Goal: Information Seeking & Learning: Learn about a topic

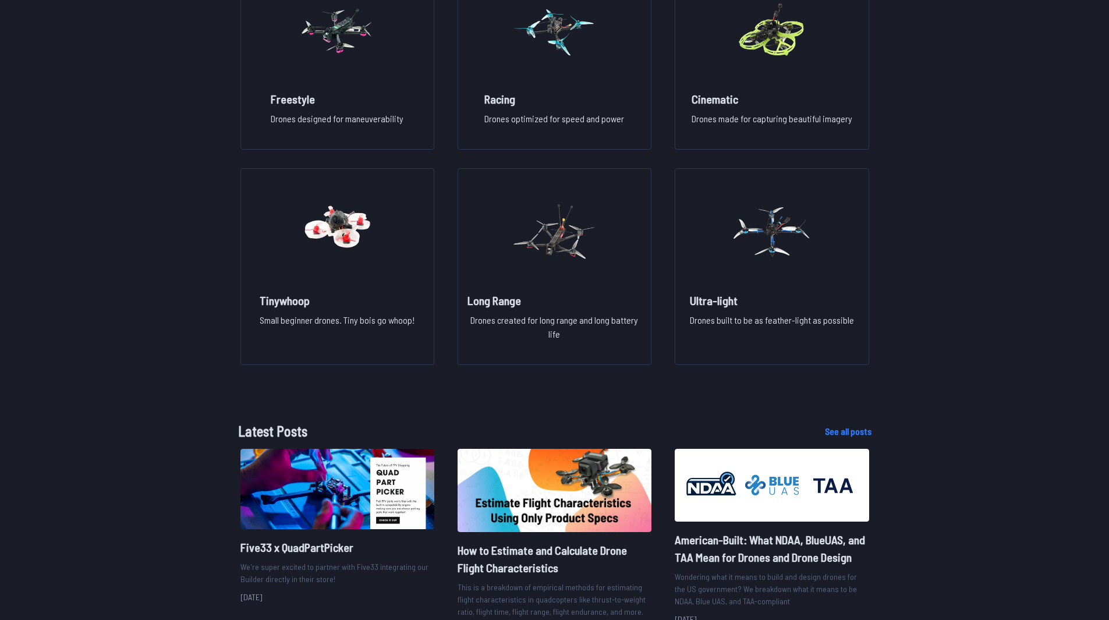
scroll to position [955, 0]
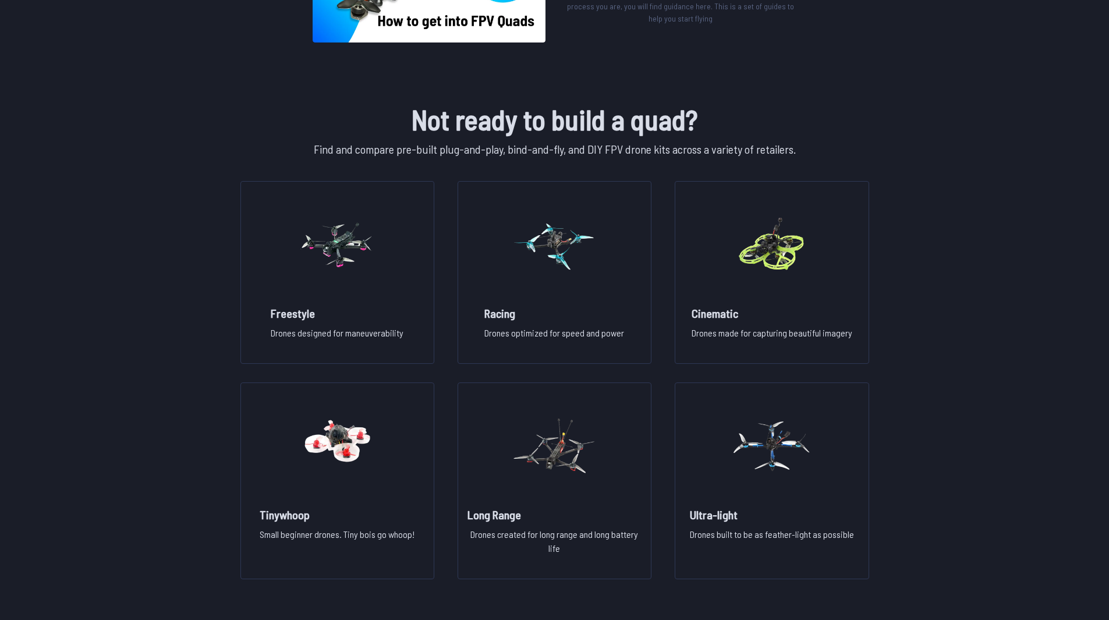
scroll to position [754, 0]
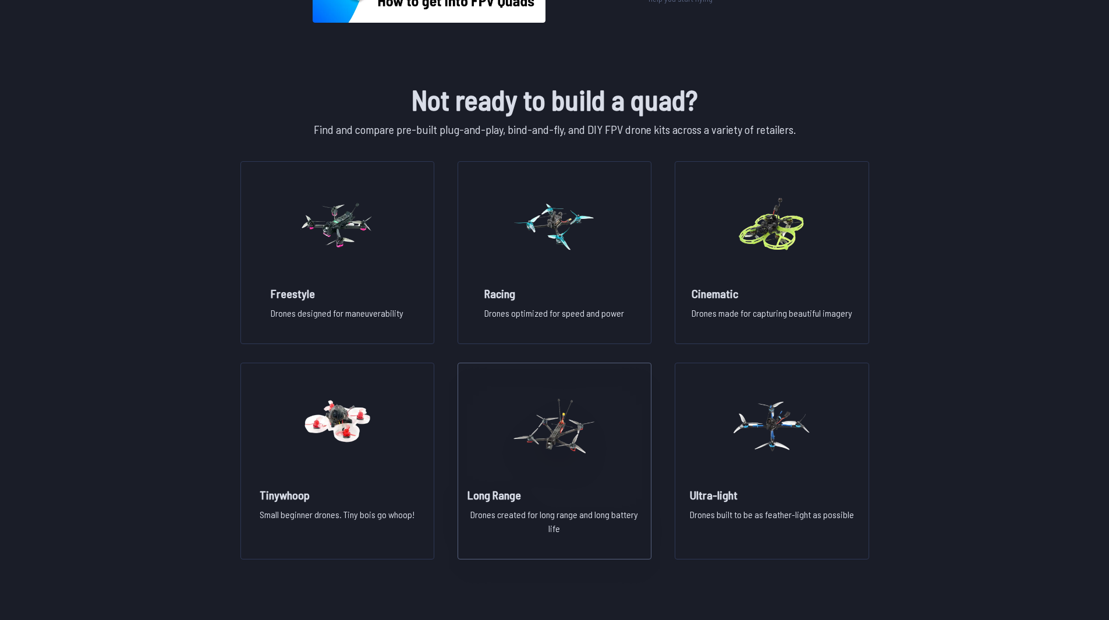
click at [551, 472] on img at bounding box center [554, 426] width 84 height 102
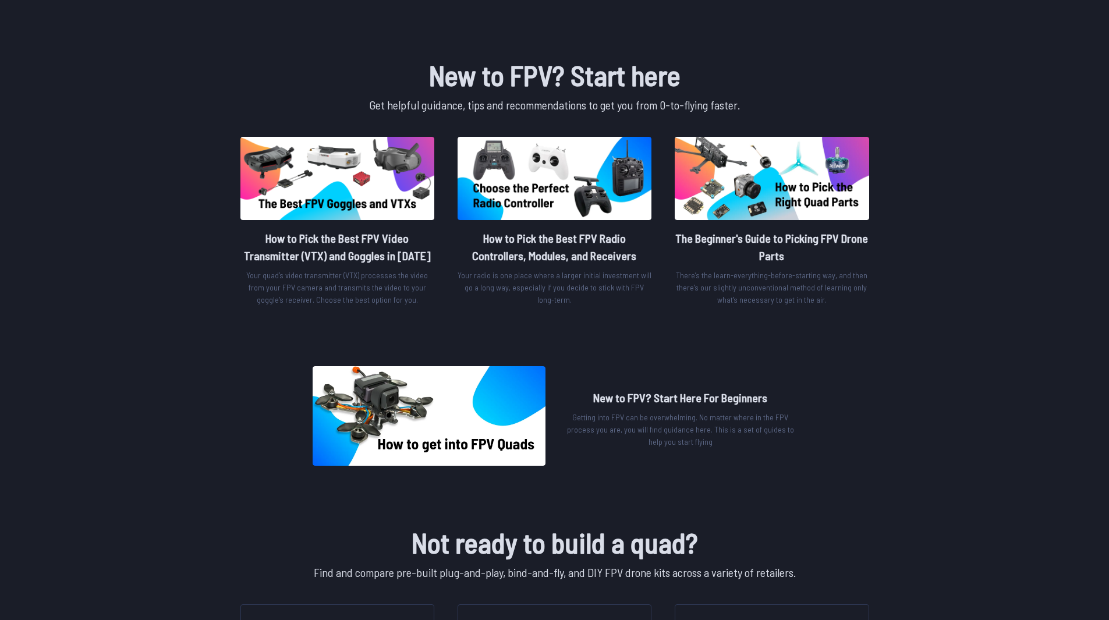
scroll to position [303, 0]
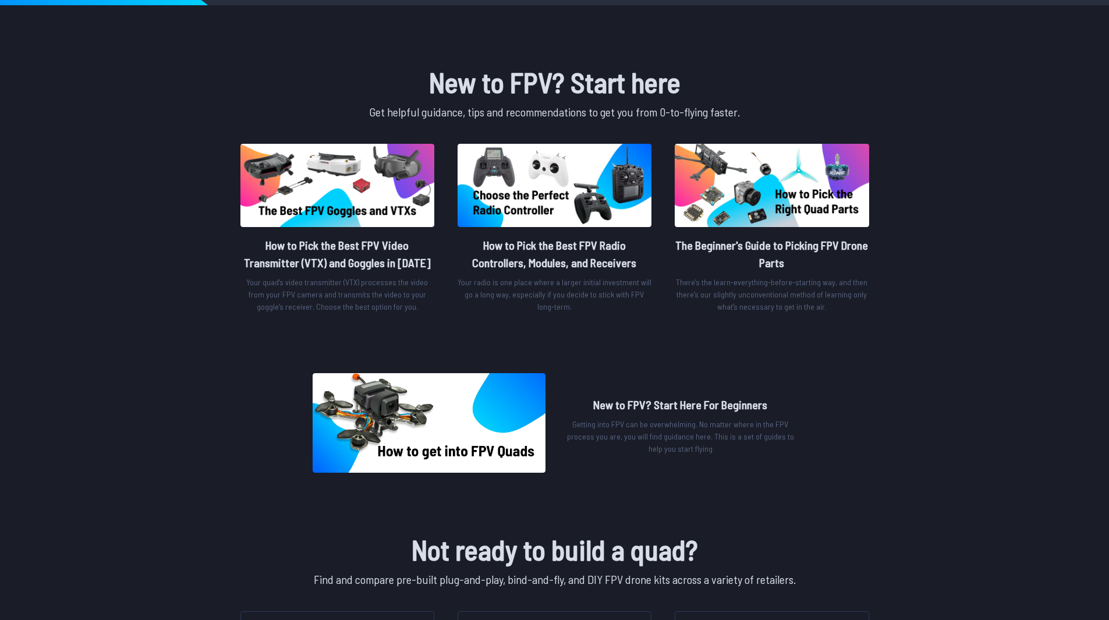
drag, startPoint x: 1105, startPoint y: 160, endPoint x: 1099, endPoint y: 17, distance: 142.8
click at [1099, 17] on main "Pick FPV Drone Parts Plan your FPV quad using the Quad Builder to browse, compa…" at bounding box center [554, 612] width 1109 height 1757
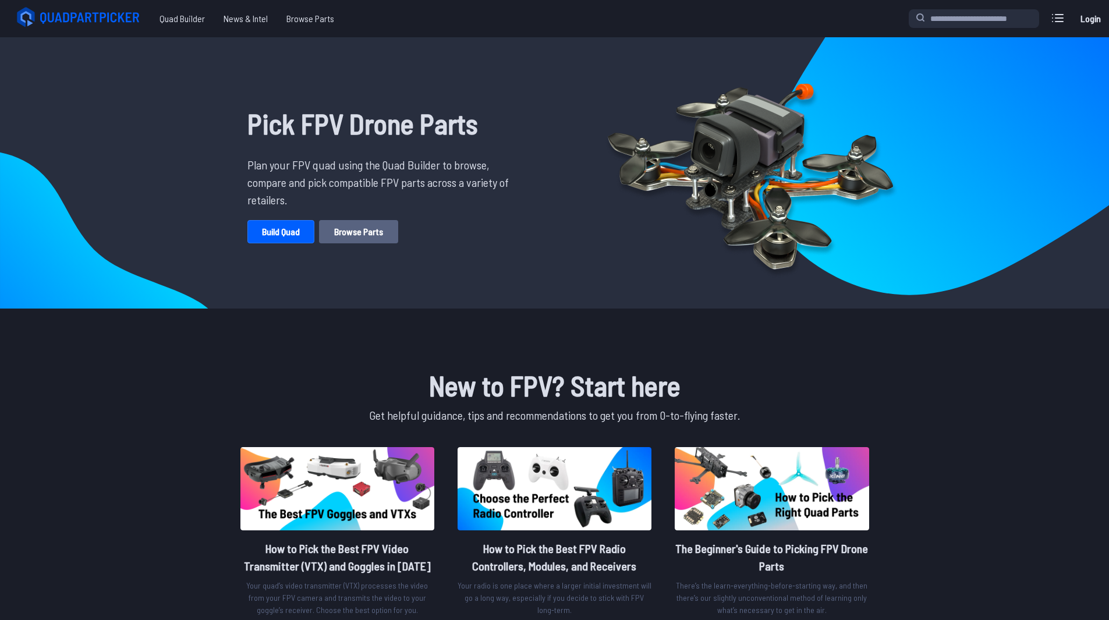
click at [367, 229] on link "Browse Parts" at bounding box center [358, 231] width 79 height 23
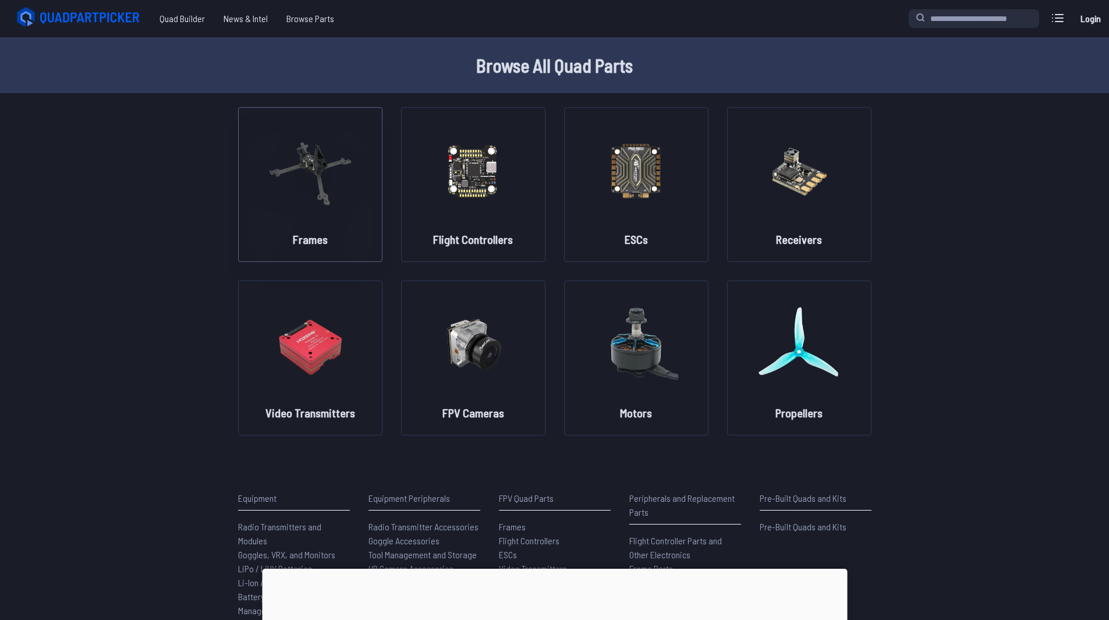
click at [335, 201] on img at bounding box center [310, 170] width 84 height 102
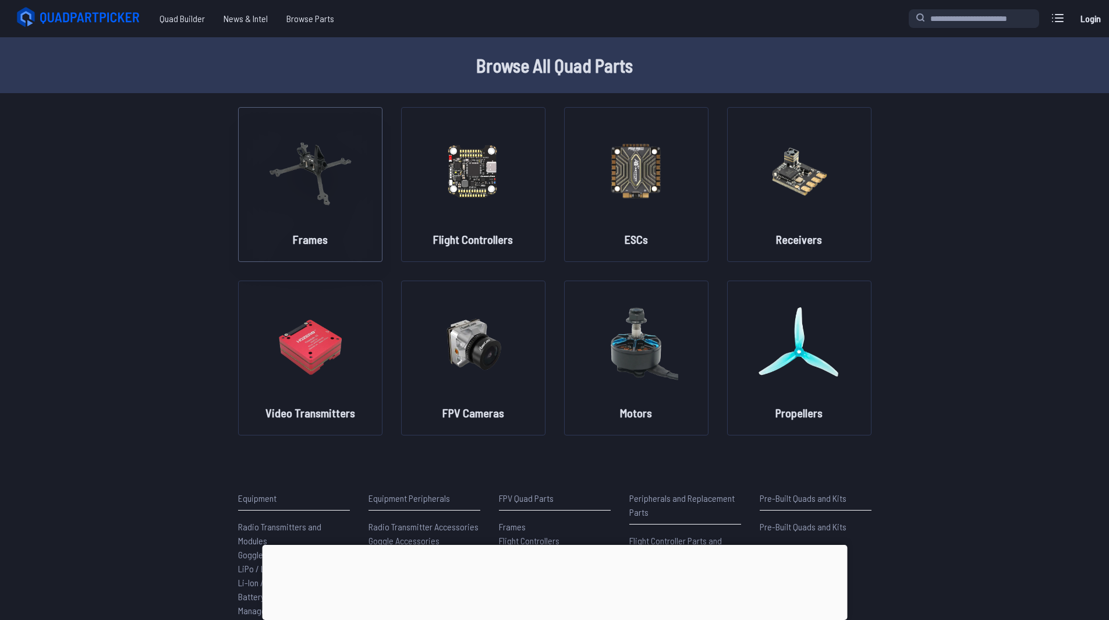
click at [321, 154] on img at bounding box center [310, 170] width 84 height 102
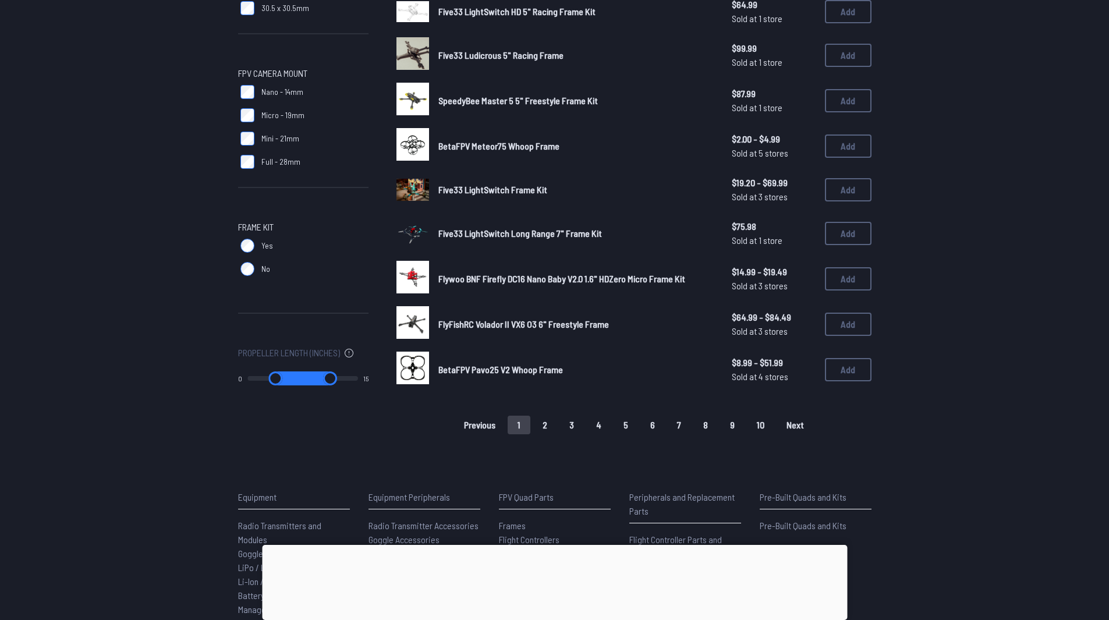
scroll to position [652, 0]
click at [547, 425] on button "2" at bounding box center [545, 424] width 24 height 19
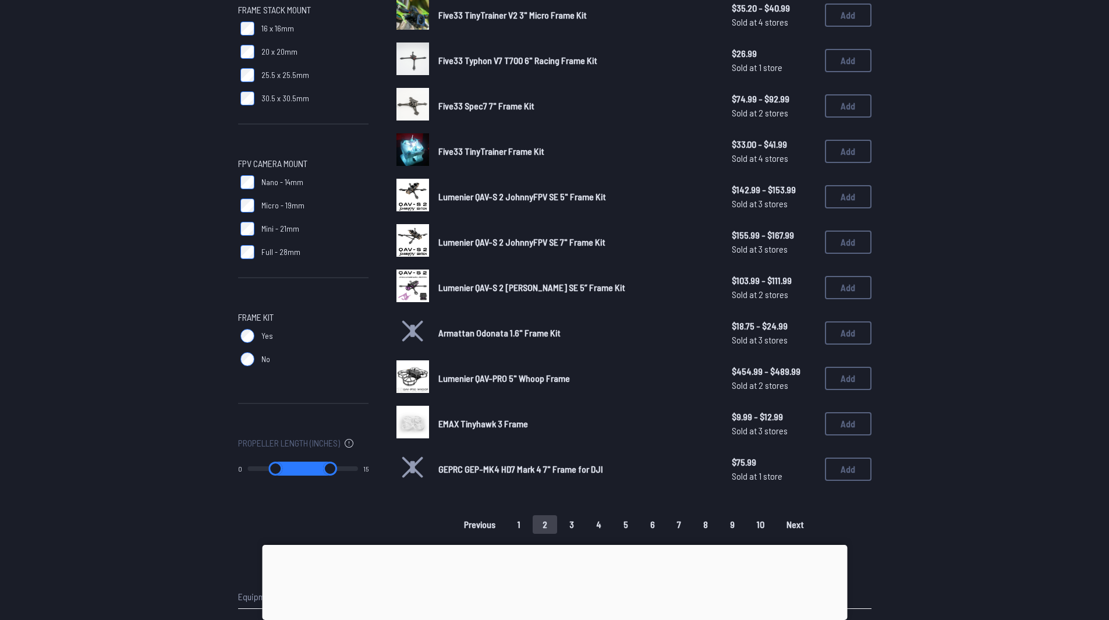
scroll to position [636, 0]
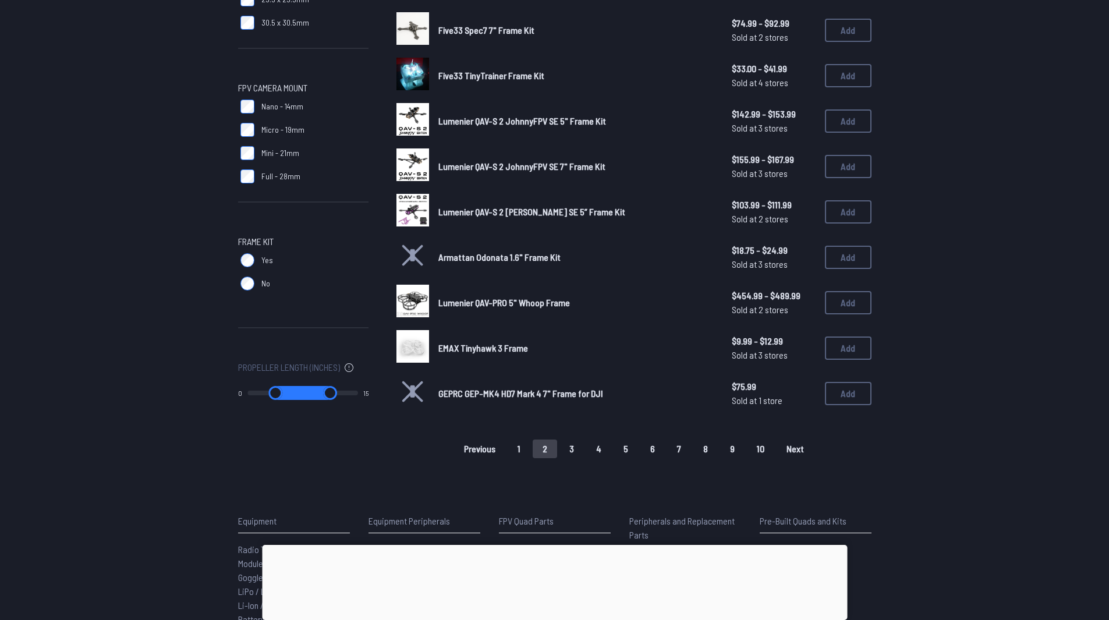
click at [570, 446] on button "3" at bounding box center [572, 449] width 24 height 19
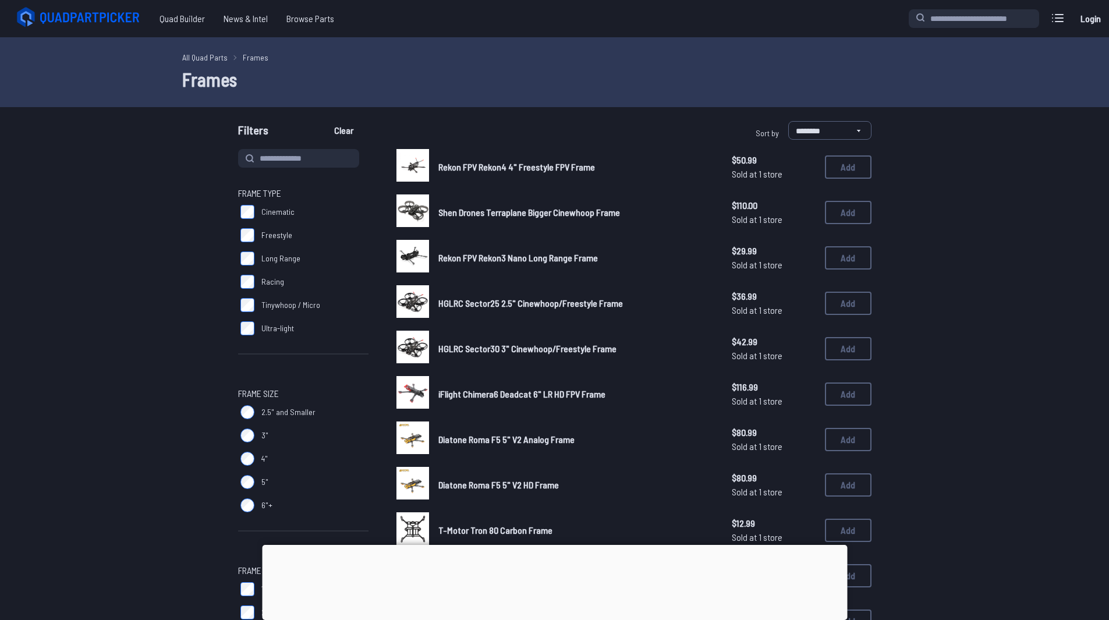
click at [556, 174] on div "Rekon FPV Rekon4 4" Freestyle FPV Frame $50.99 Sold at 1 store $50.99 Sold at 1…" at bounding box center [634, 167] width 475 height 36
click at [547, 167] on span "Rekon FPV Rekon4 4" Freestyle FPV Frame" at bounding box center [516, 166] width 157 height 11
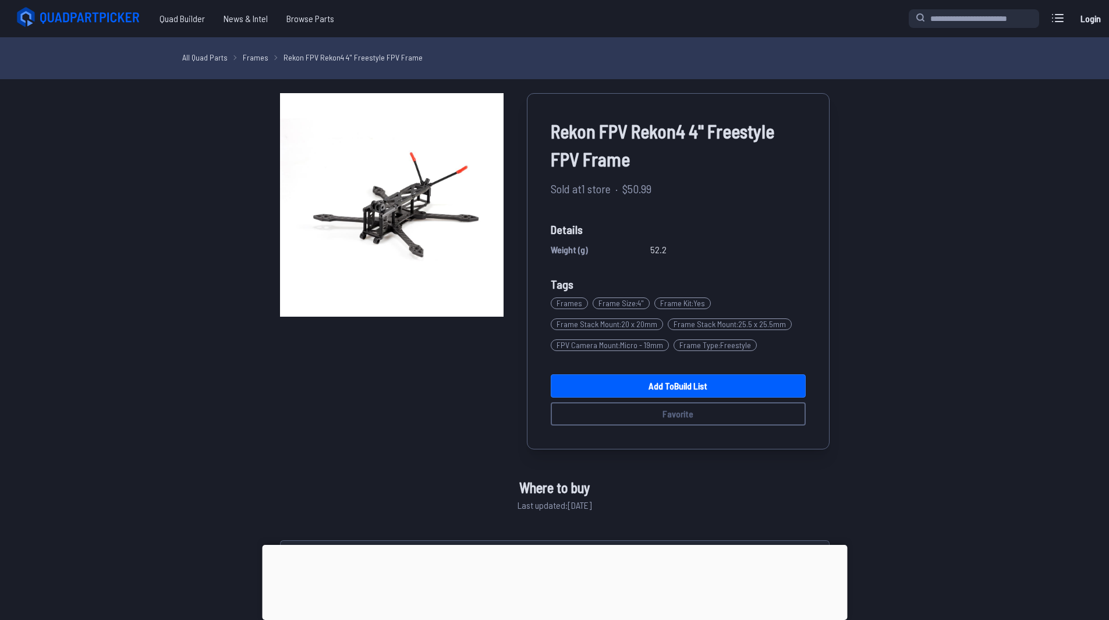
click at [425, 155] on img at bounding box center [392, 205] width 224 height 224
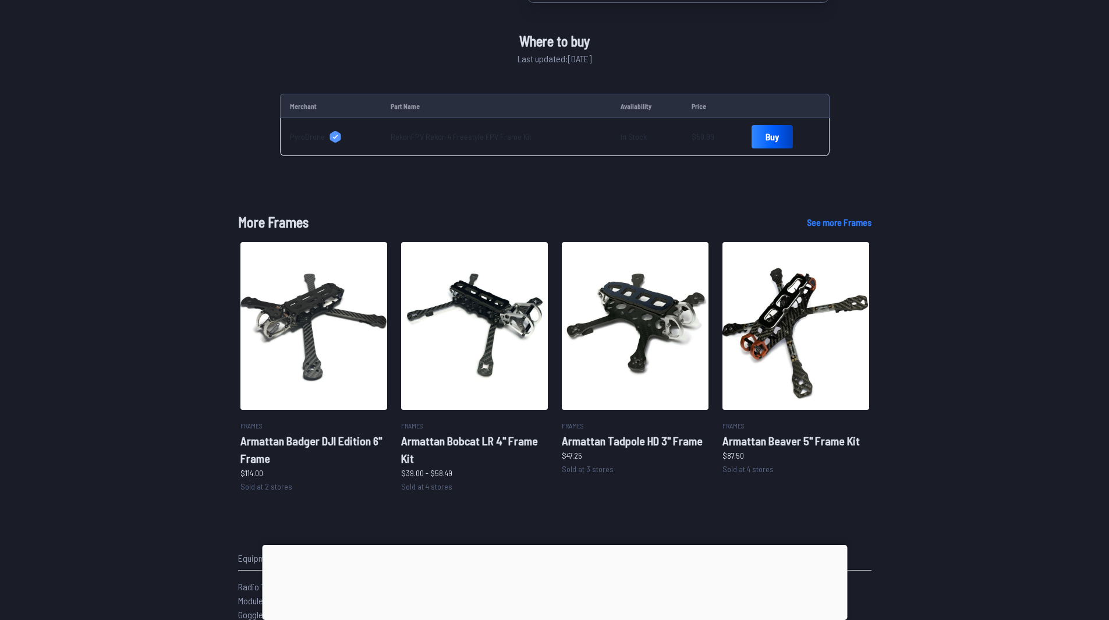
scroll to position [445, 0]
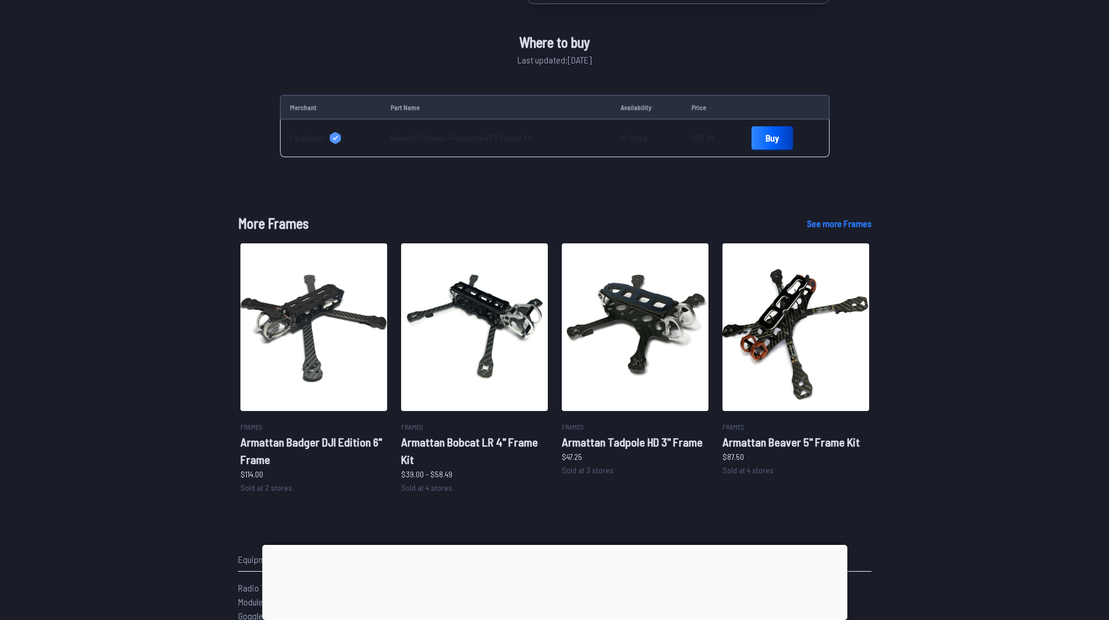
click at [752, 142] on link "Buy" at bounding box center [772, 137] width 41 height 23
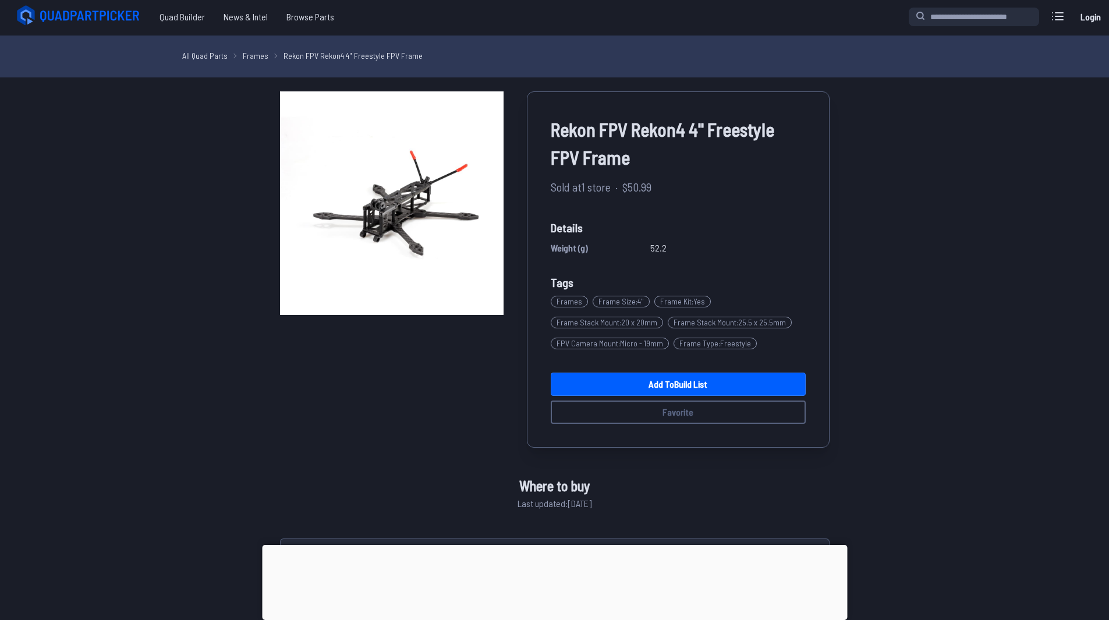
scroll to position [0, 0]
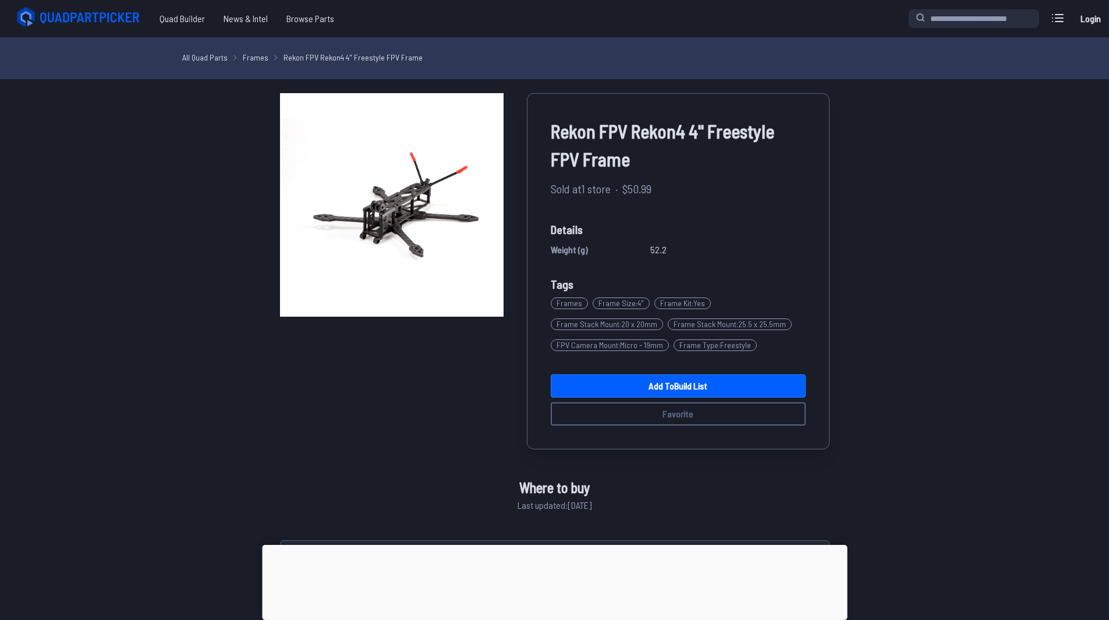
click at [210, 54] on link "All Quad Parts" at bounding box center [204, 57] width 45 height 12
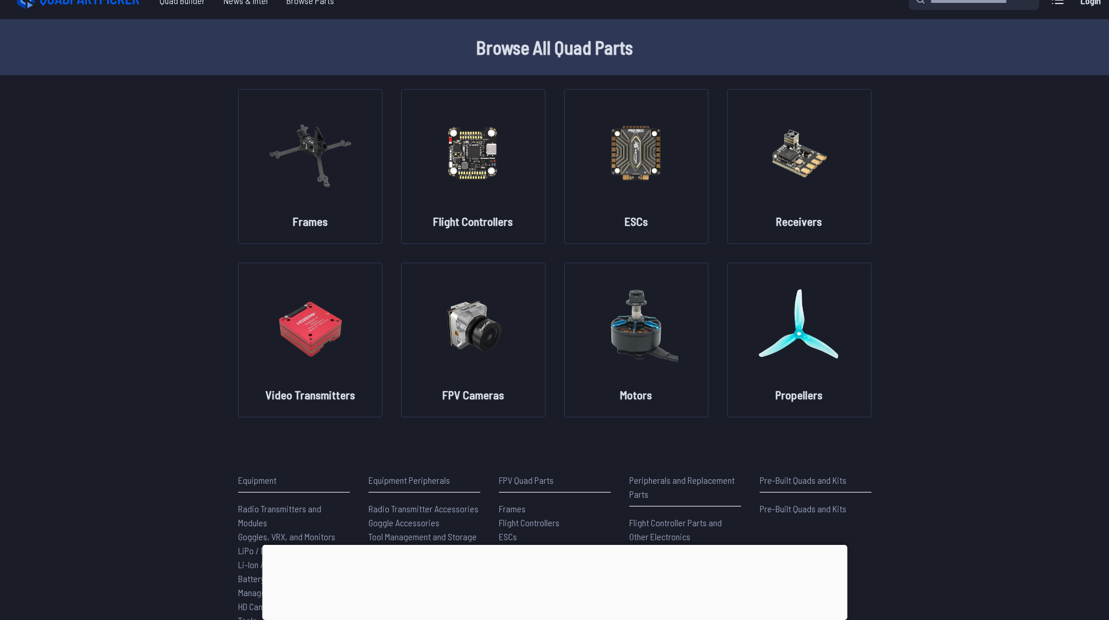
click at [206, 299] on div "Frames Flight Controllers ESCs Receivers Video Transmitters FPV Cameras Motors …" at bounding box center [554, 253] width 745 height 328
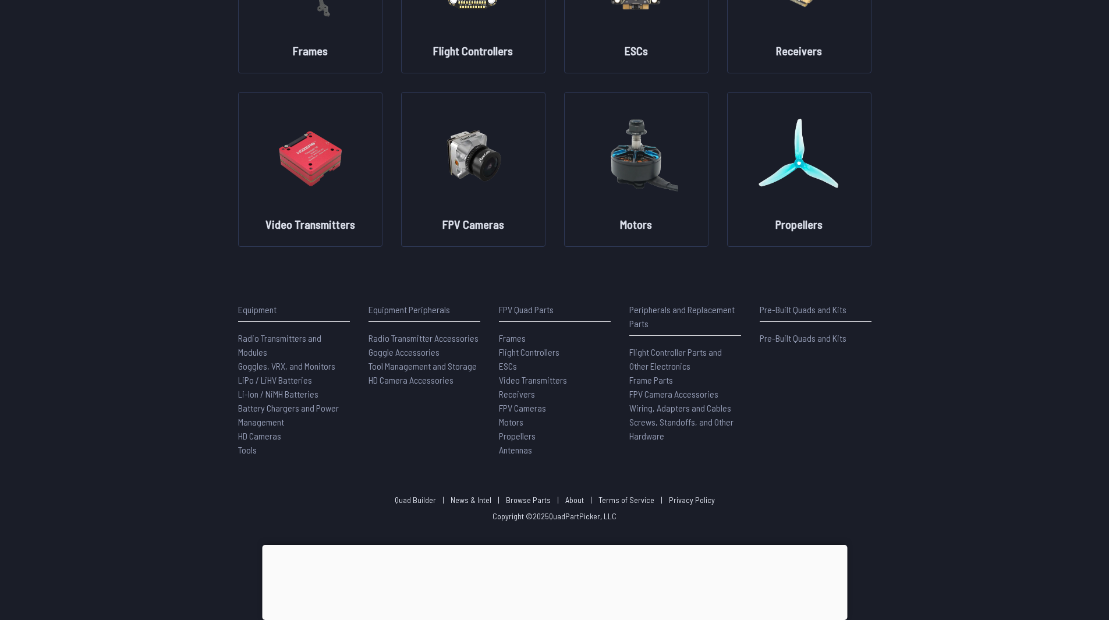
scroll to position [190, 0]
click at [250, 437] on span "HD Cameras" at bounding box center [259, 434] width 43 height 11
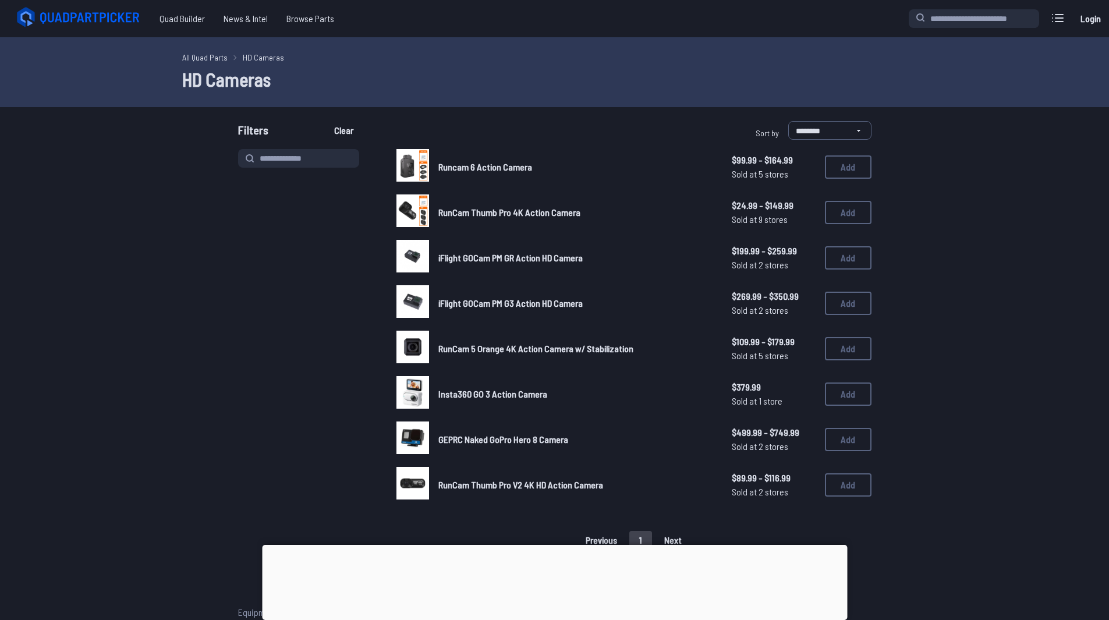
scroll to position [23, 0]
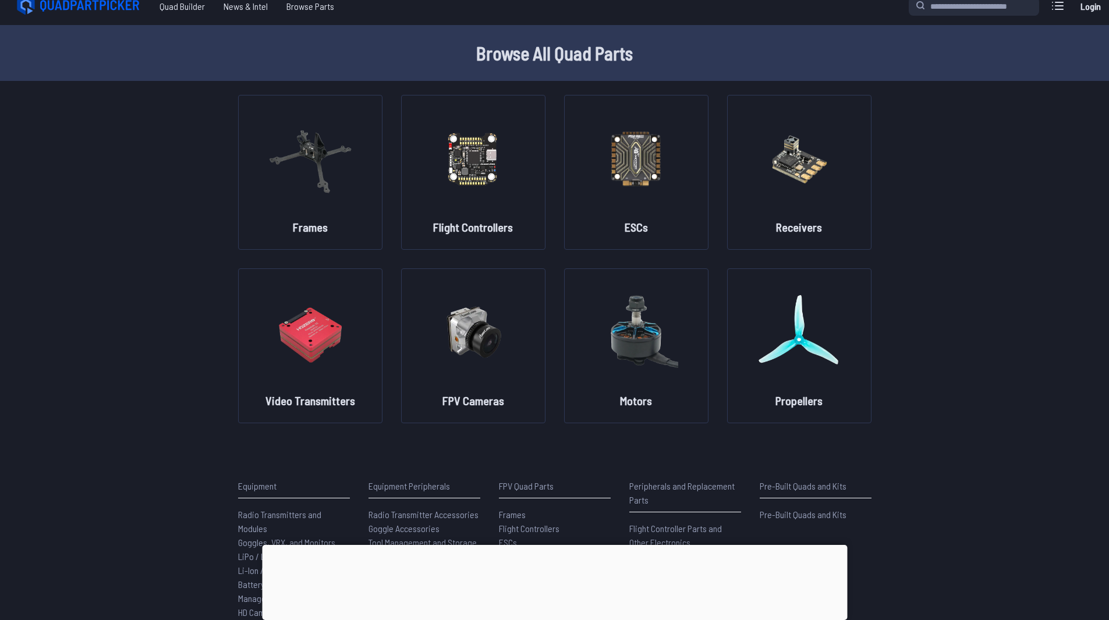
scroll to position [3, 0]
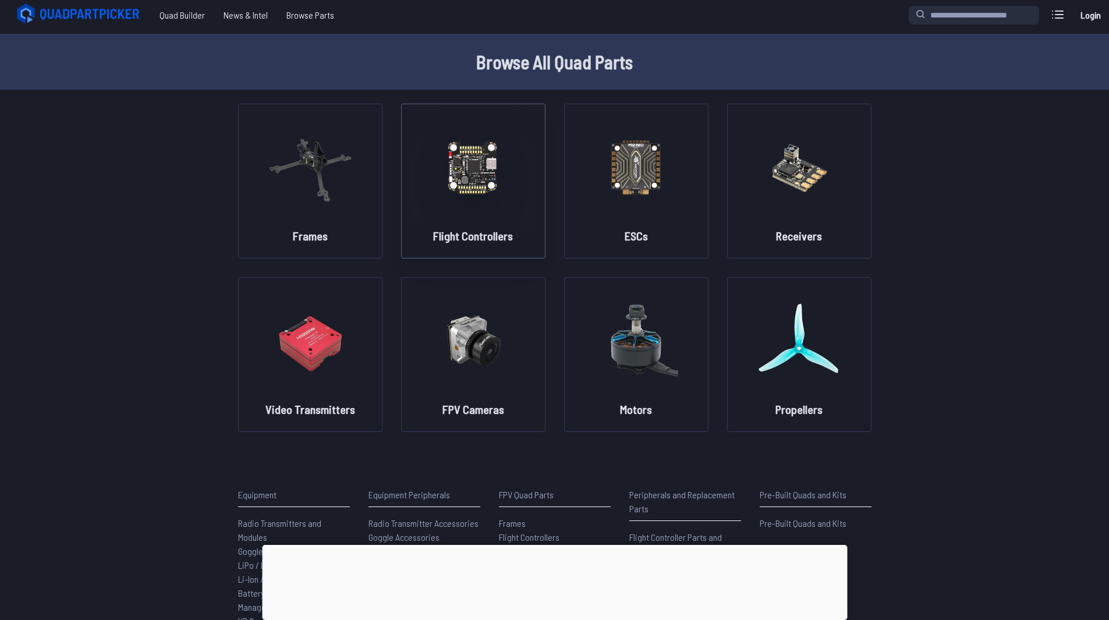
click at [462, 242] on h2 "Flight Controllers" at bounding box center [473, 236] width 80 height 16
click at [488, 189] on img at bounding box center [474, 167] width 84 height 102
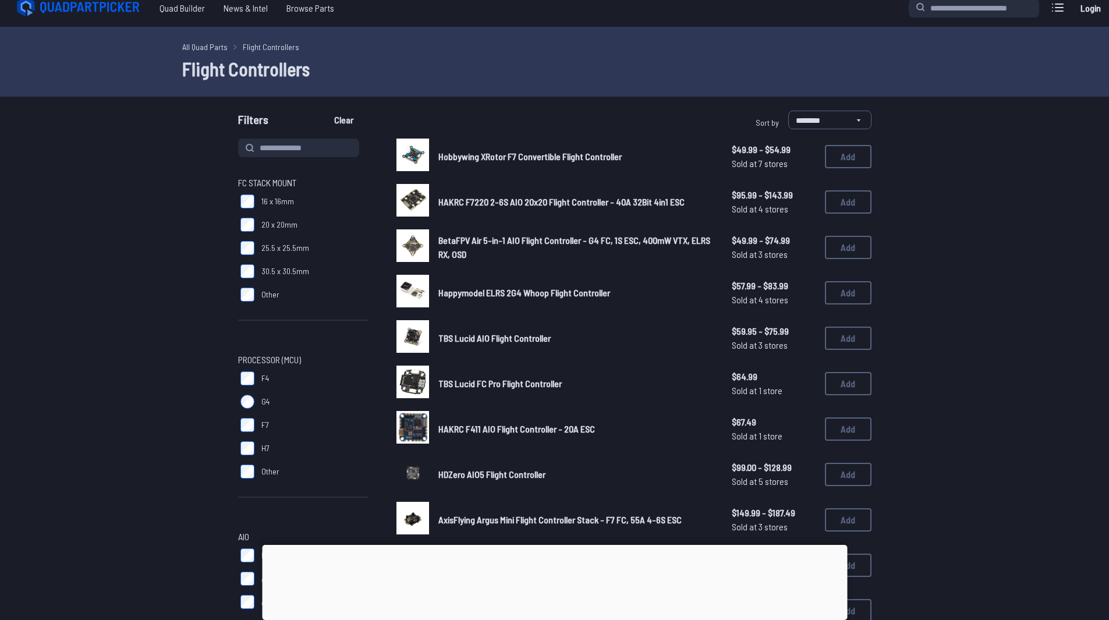
click at [978, 330] on form "**********" at bounding box center [554, 598] width 1109 height 974
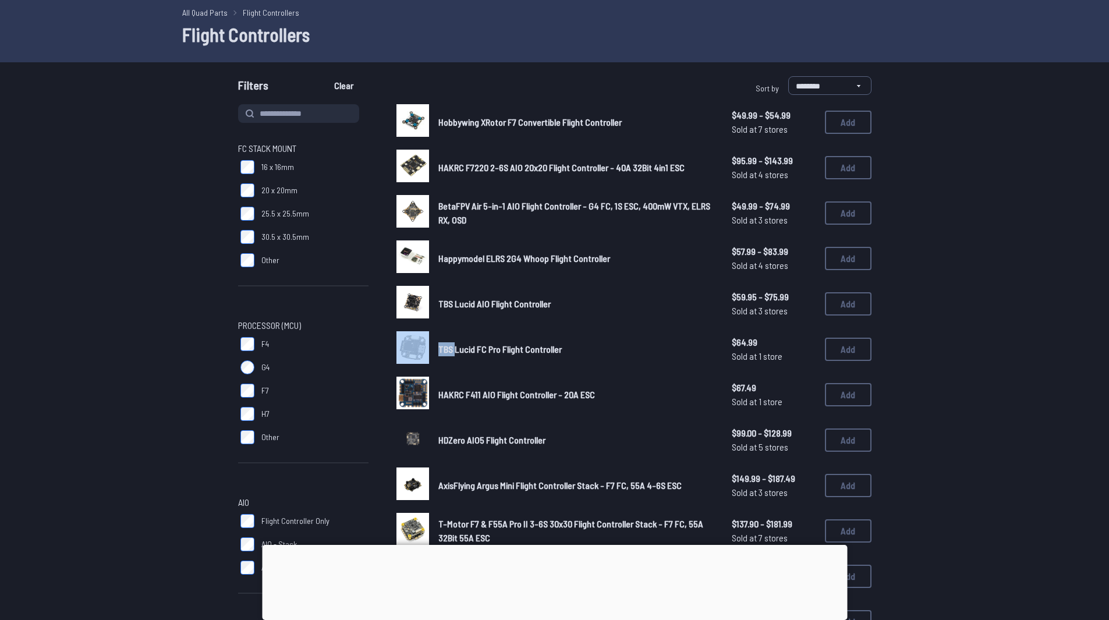
click at [978, 330] on form "**********" at bounding box center [554, 563] width 1109 height 974
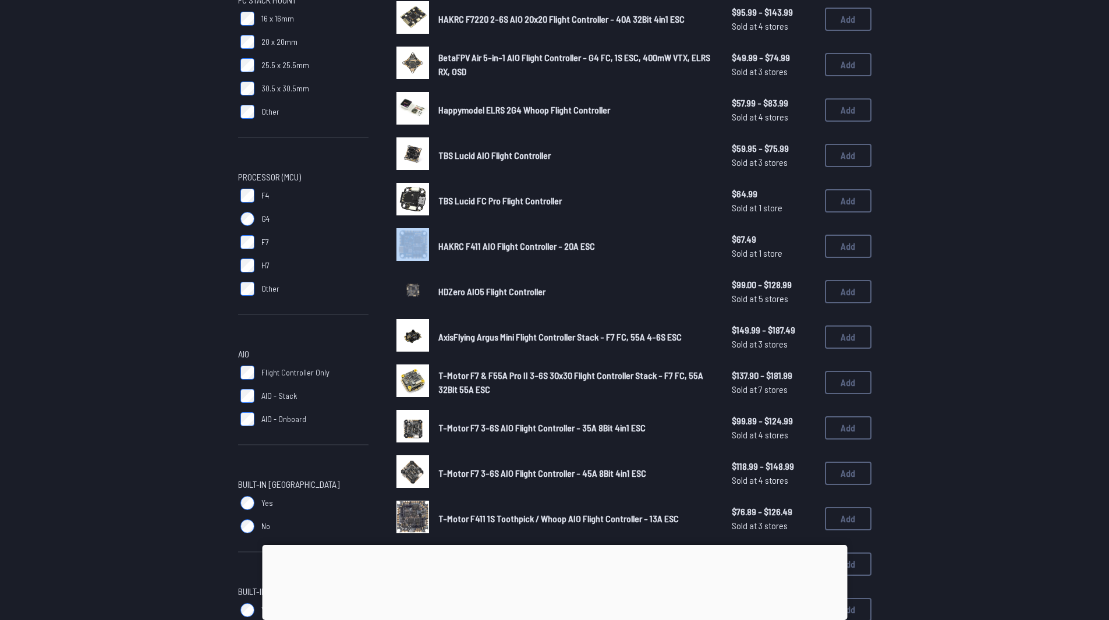
click at [978, 330] on form "**********" at bounding box center [554, 415] width 1109 height 974
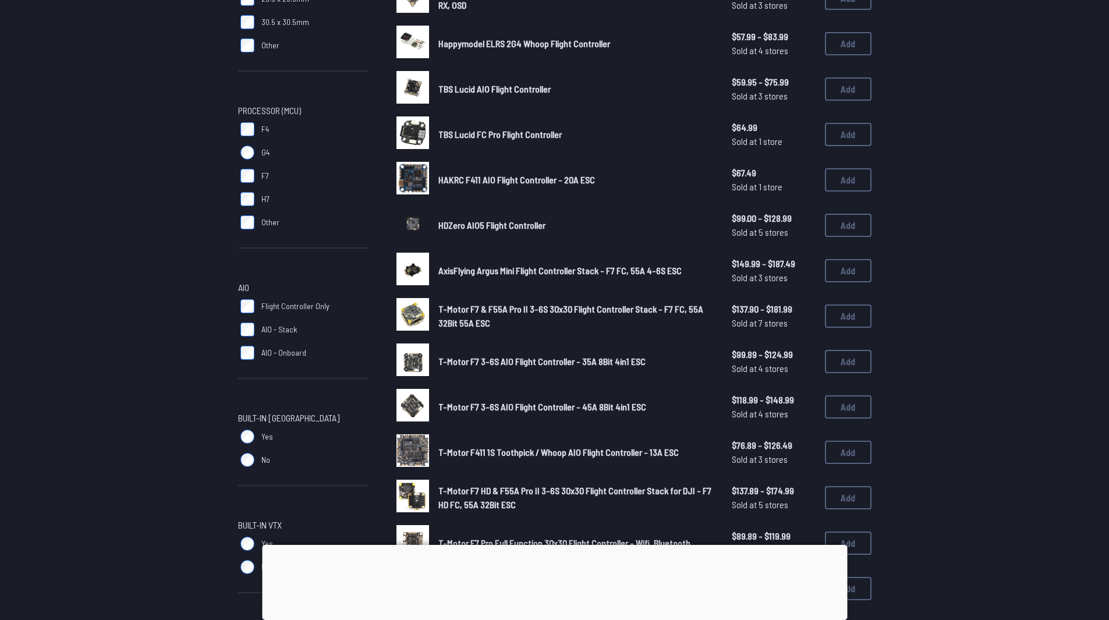
click at [978, 330] on form "**********" at bounding box center [554, 348] width 1109 height 974
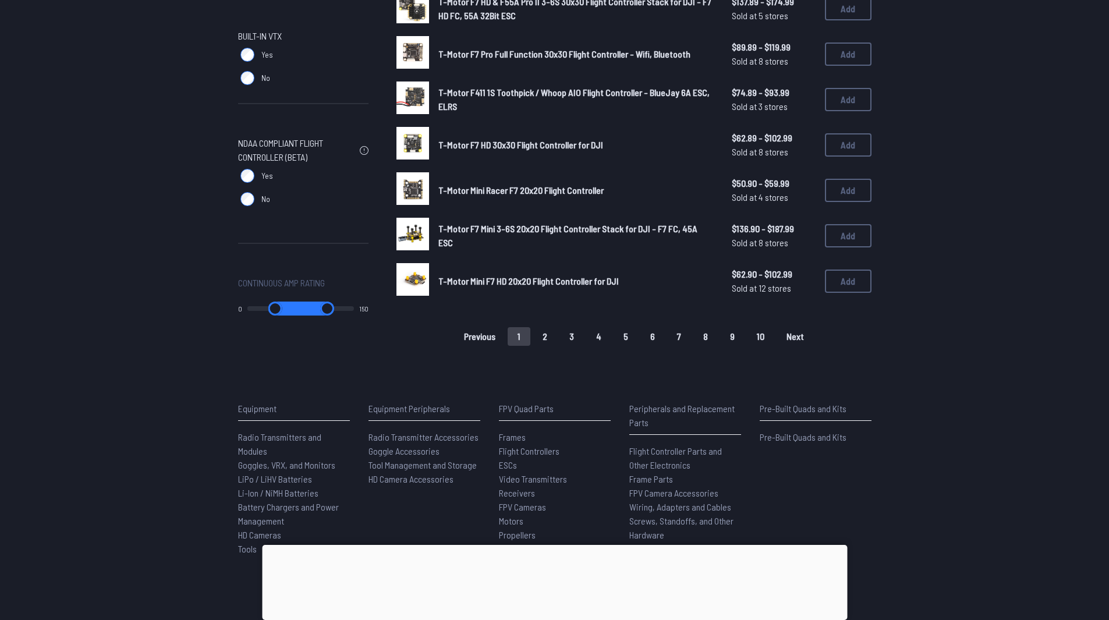
scroll to position [726, 0]
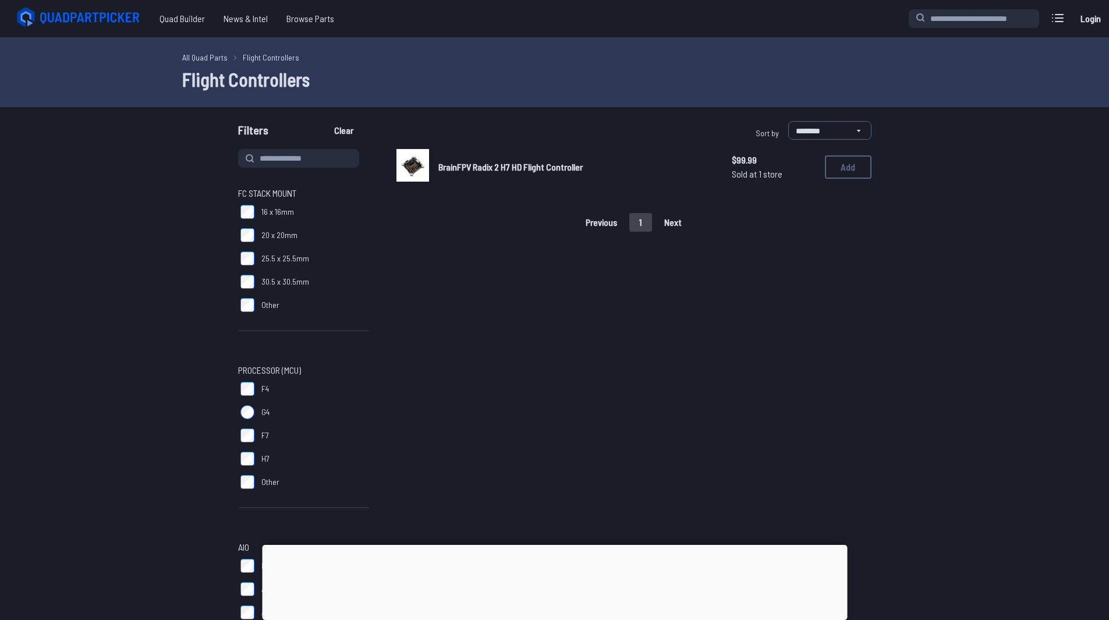
click at [483, 171] on span "BrainFPV Radix 2 H7 HD Flight Controller" at bounding box center [510, 166] width 144 height 11
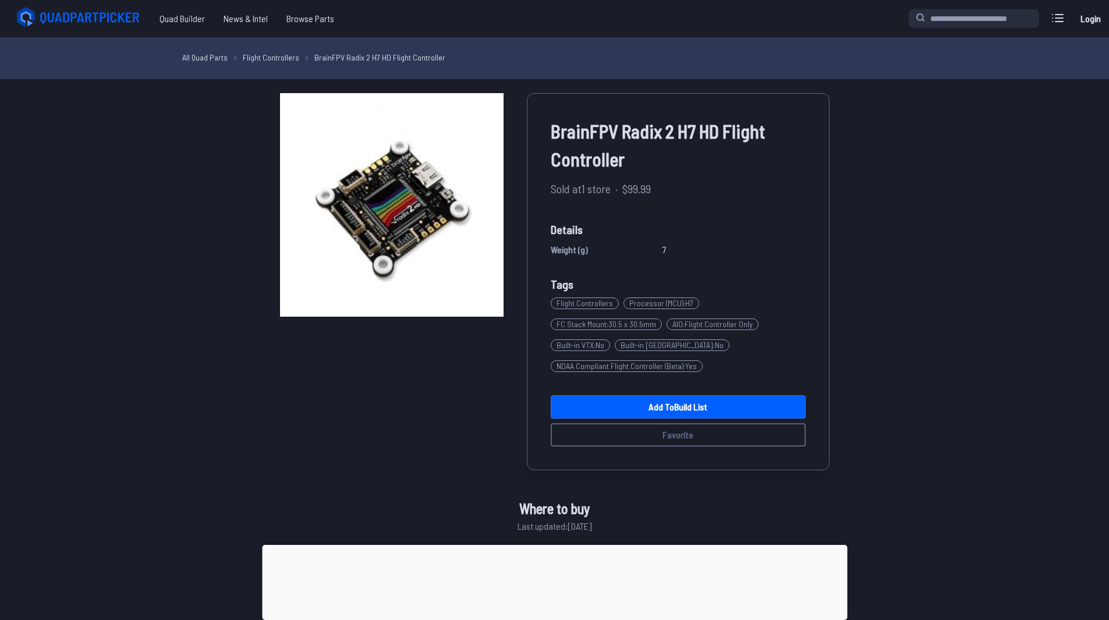
click at [451, 166] on img at bounding box center [392, 205] width 224 height 224
click at [632, 366] on span "NDAA Compliant Flight Controller (Beta) : Yes" at bounding box center [627, 366] width 152 height 12
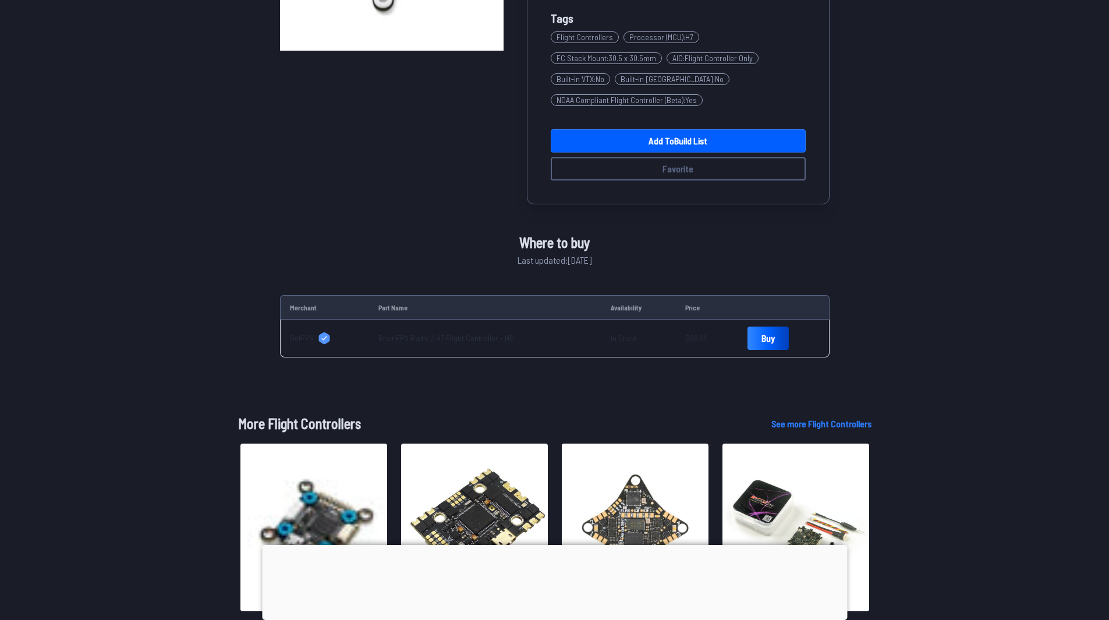
scroll to position [273, 0]
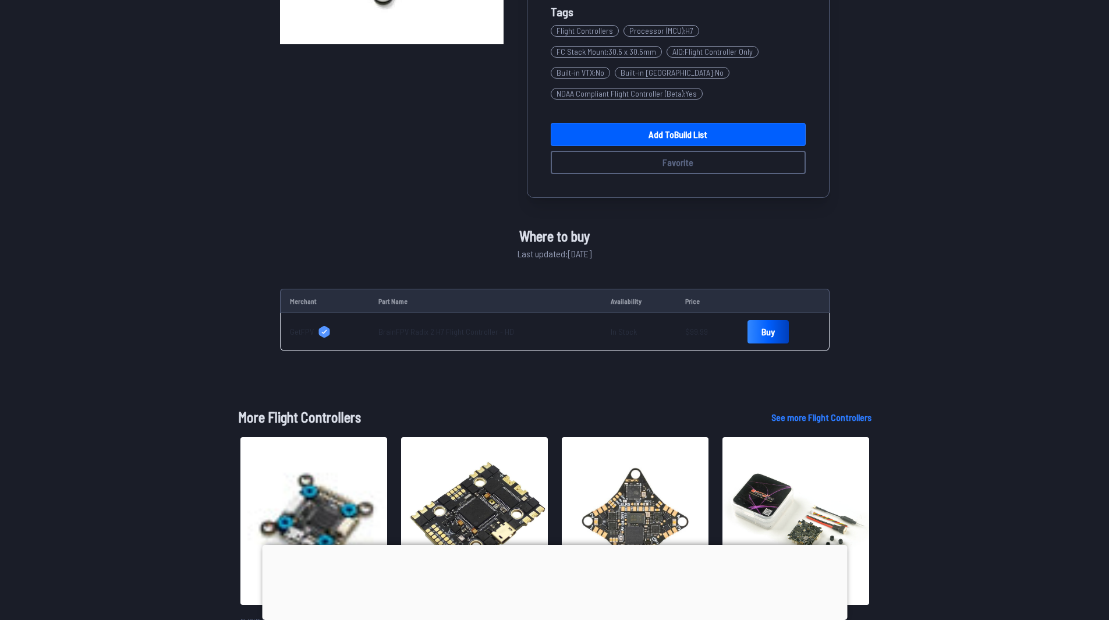
click at [409, 329] on link "BrainFPV Radix 2 H7 Flight Controller - HD" at bounding box center [447, 332] width 136 height 10
